Goal: Task Accomplishment & Management: Manage account settings

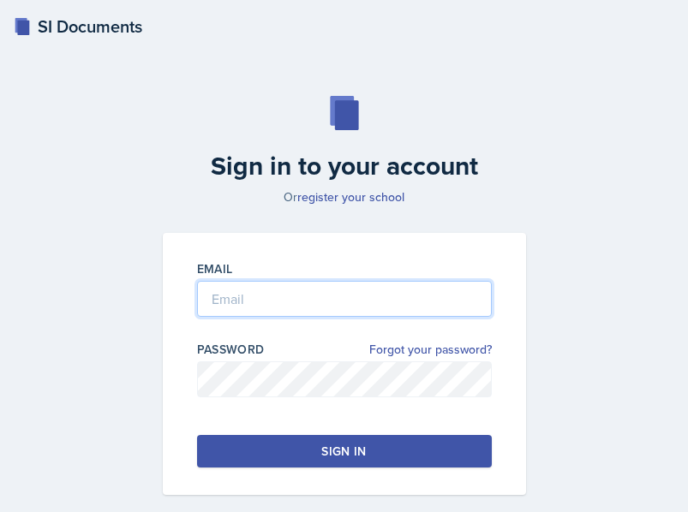
type input "[PERSON_NAME][EMAIL_ADDRESS][PERSON_NAME][DOMAIN_NAME]"
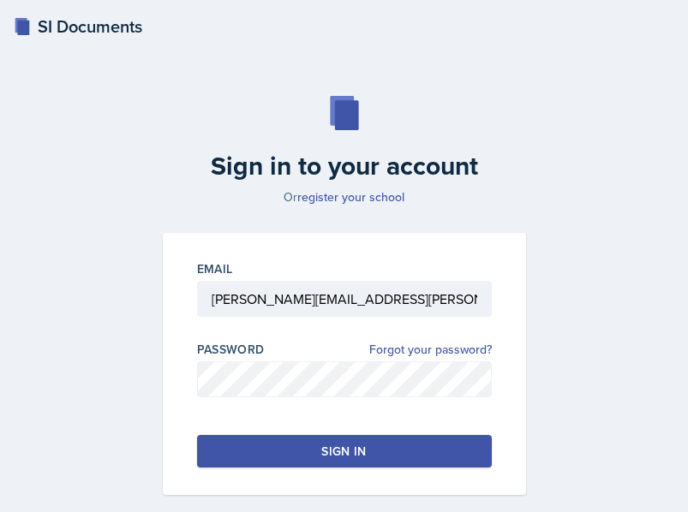
click at [291, 446] on button "Sign in" at bounding box center [344, 451] width 295 height 33
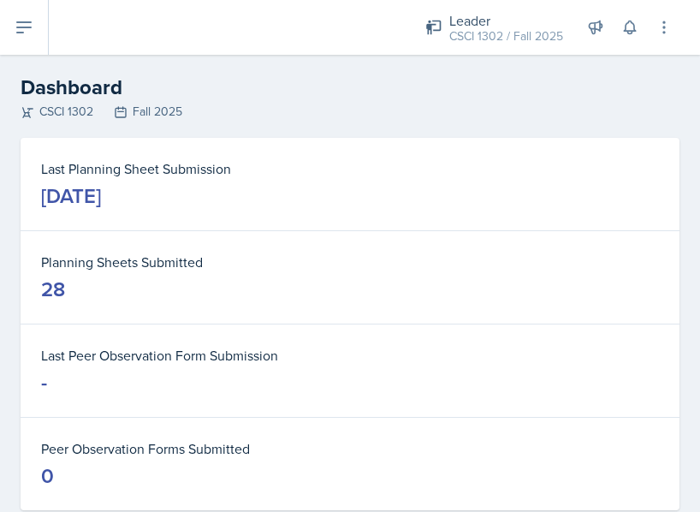
scroll to position [39, 0]
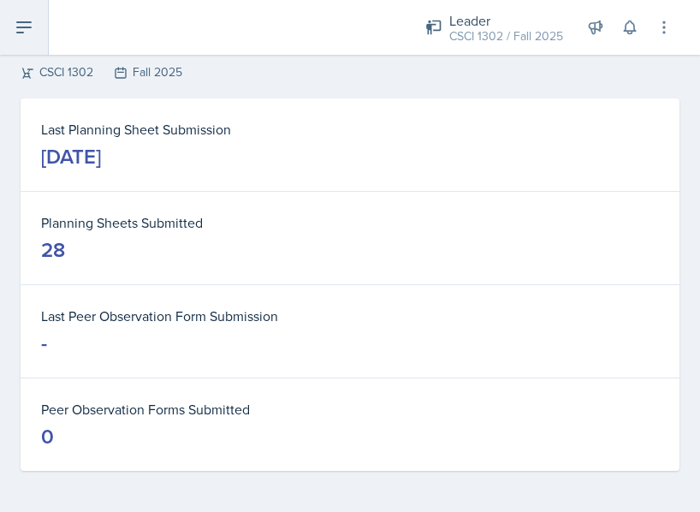
click at [25, 16] on button at bounding box center [24, 27] width 49 height 55
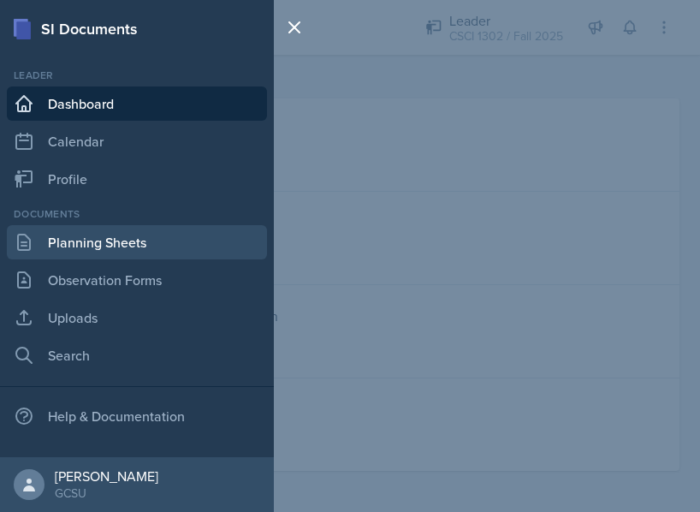
click at [96, 240] on link "Planning Sheets" at bounding box center [137, 242] width 260 height 34
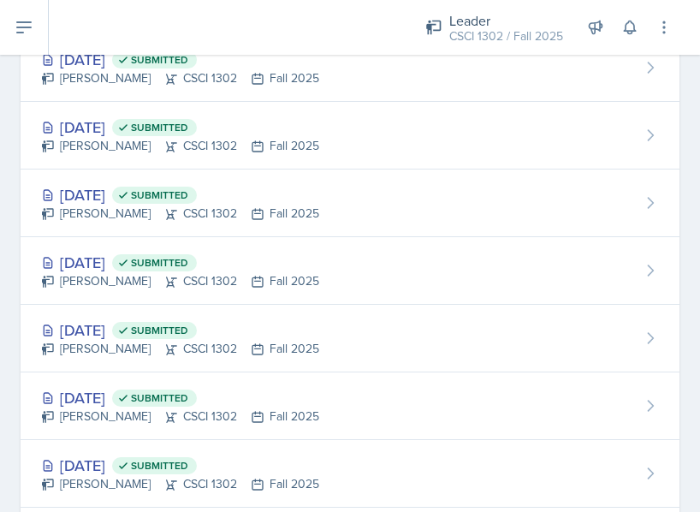
scroll to position [819, 0]
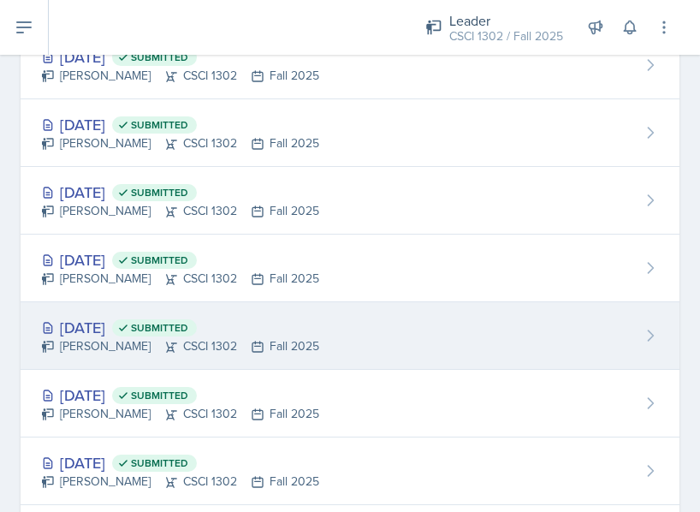
click at [351, 325] on div "[DATE] Submitted [PERSON_NAME] CSCI 1302 Fall 2025" at bounding box center [350, 336] width 659 height 68
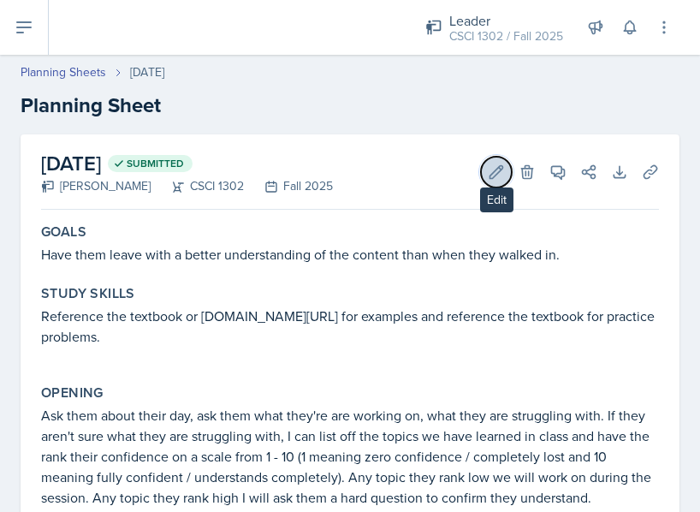
click at [488, 178] on icon at bounding box center [496, 172] width 17 height 17
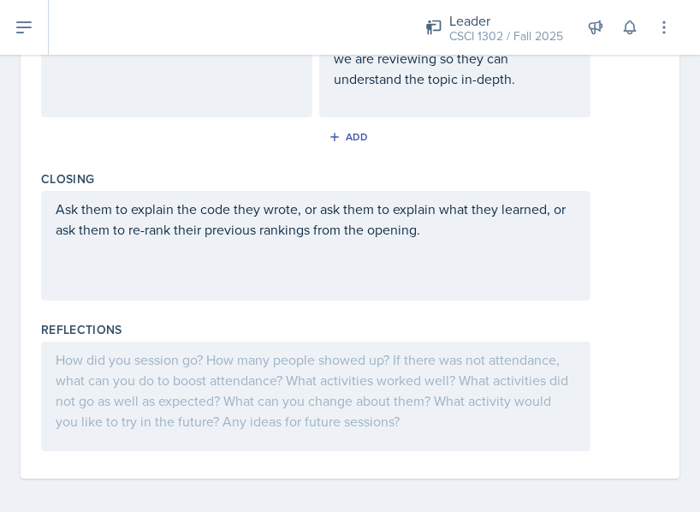
scroll to position [914, 0]
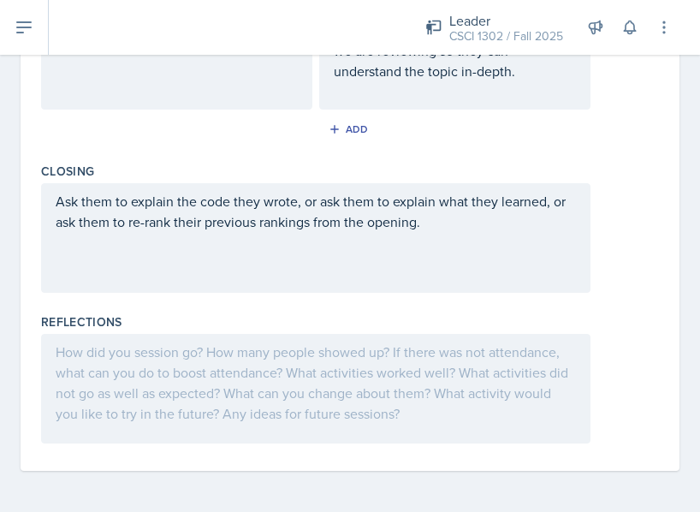
click at [415, 424] on div at bounding box center [316, 389] width 550 height 110
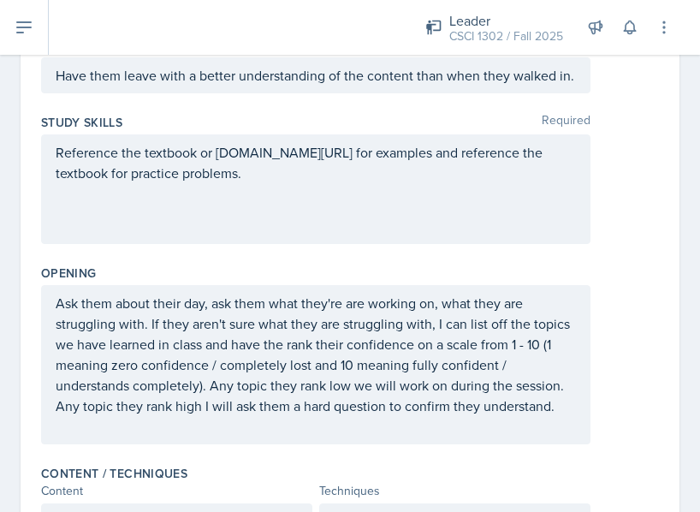
scroll to position [0, 0]
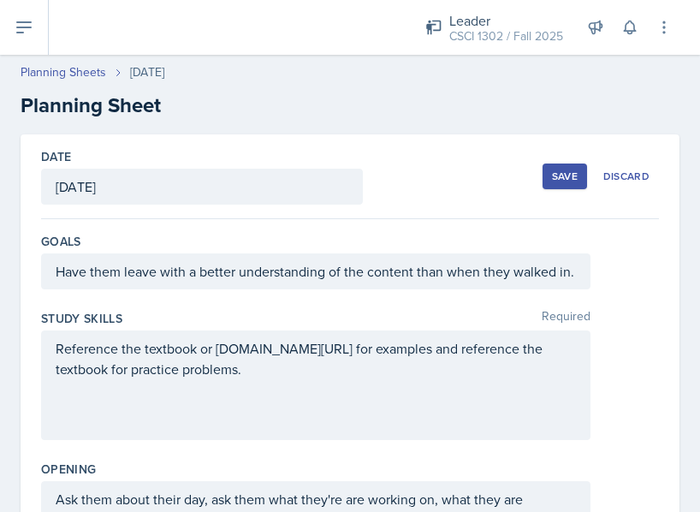
click at [552, 176] on div "Save" at bounding box center [565, 177] width 26 height 14
